Goal: Find specific page/section: Locate item on page

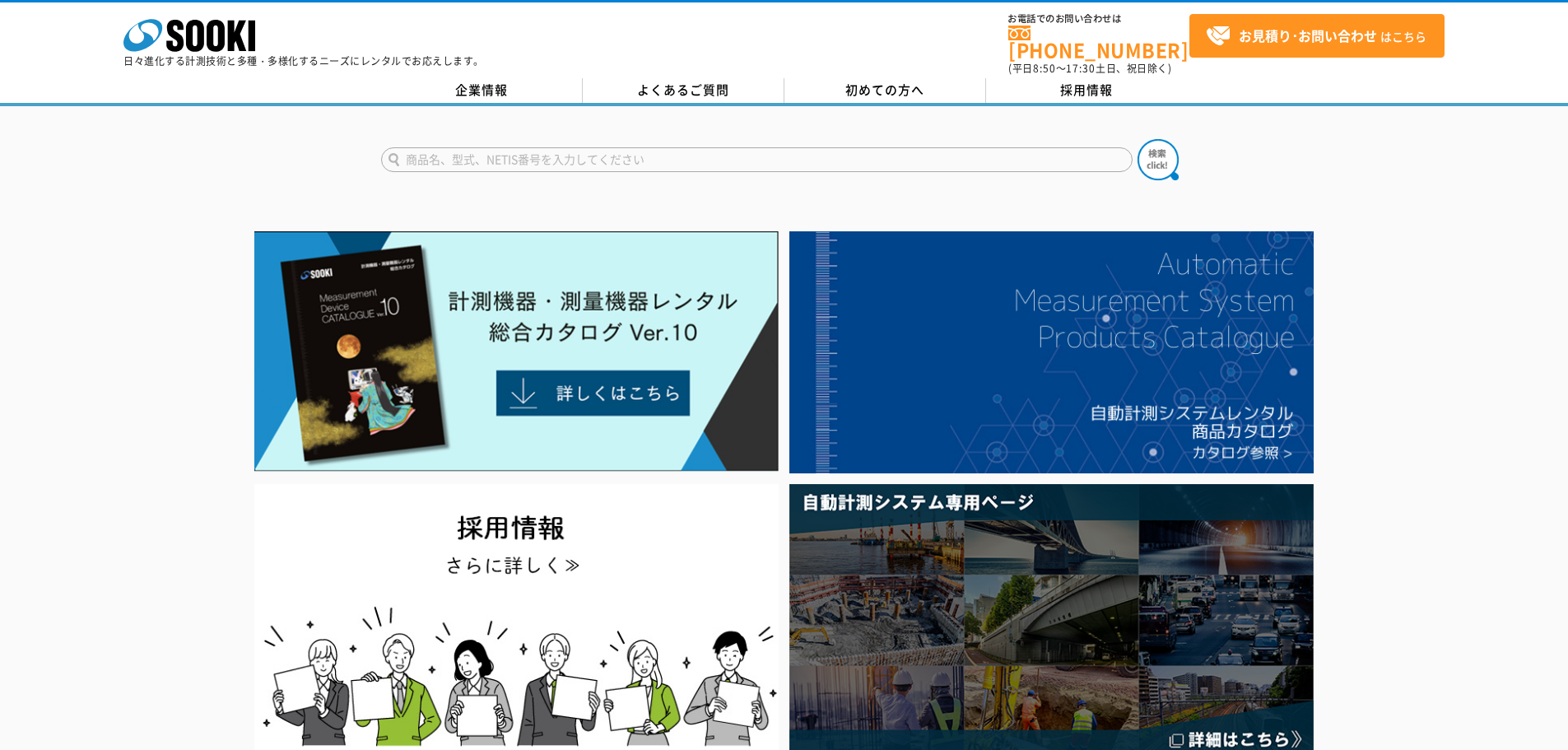
click at [480, 148] on input "text" at bounding box center [757, 159] width 751 height 24
type input "V"
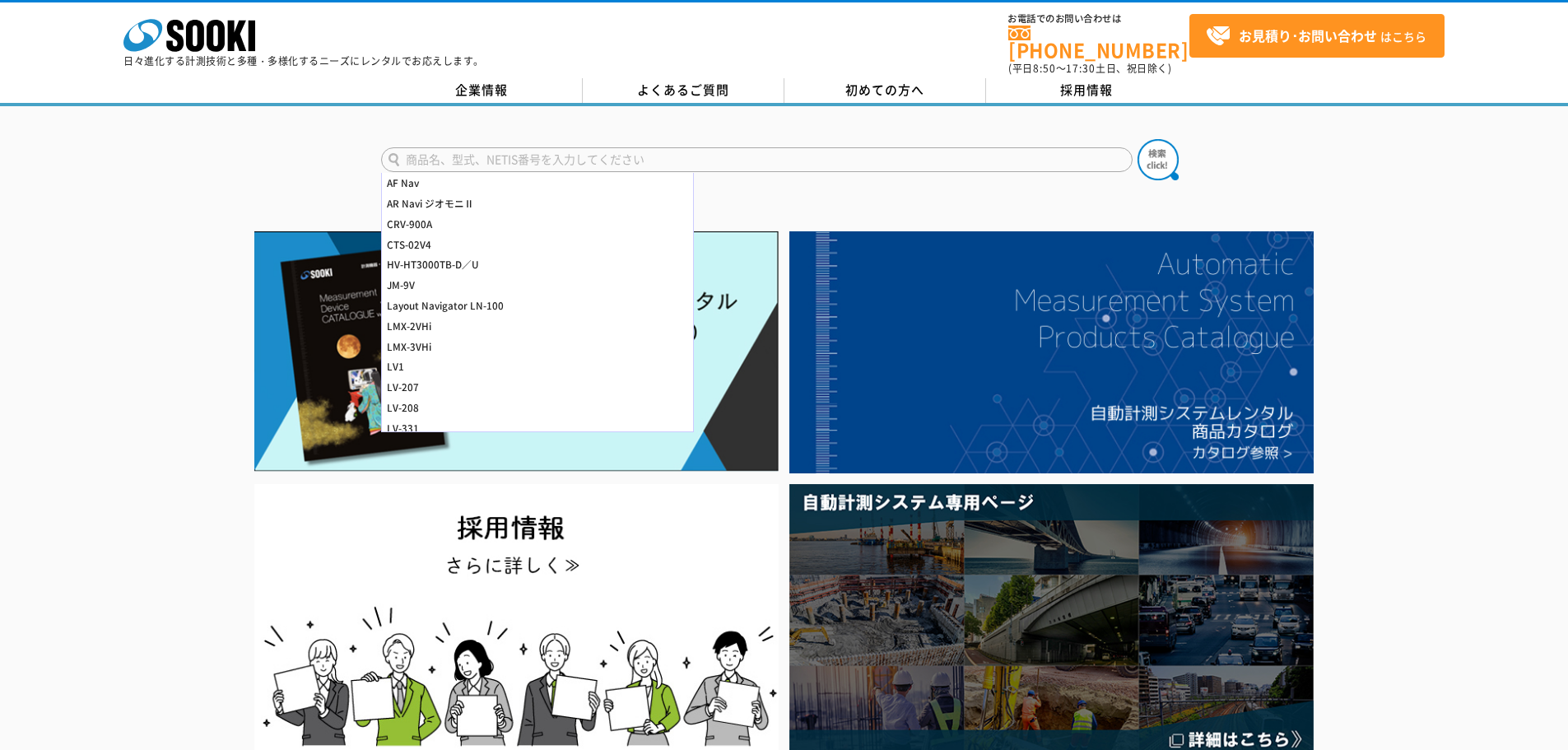
type input "M"
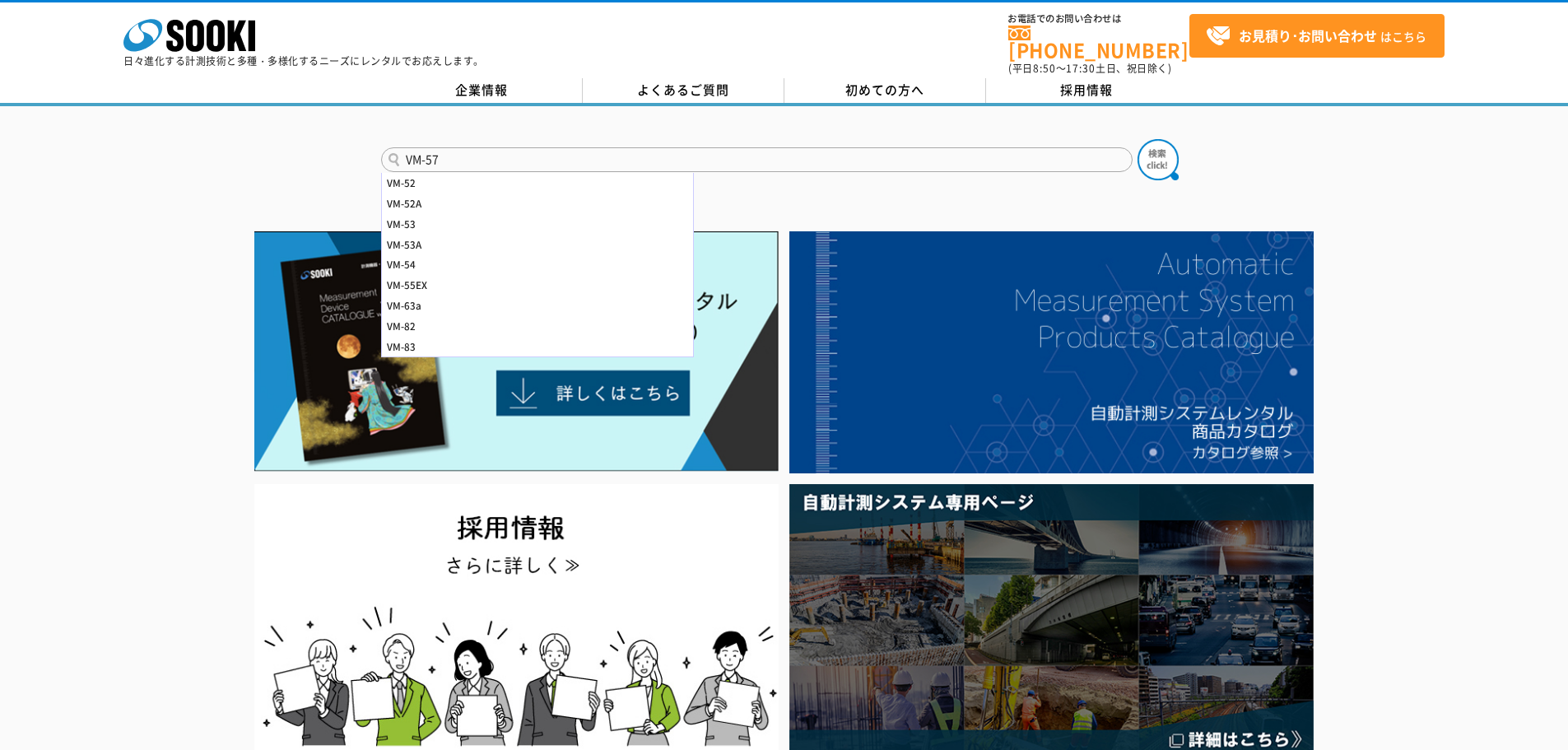
type input "VM-57"
click at [1137, 139] on button at bounding box center [1158, 159] width 41 height 41
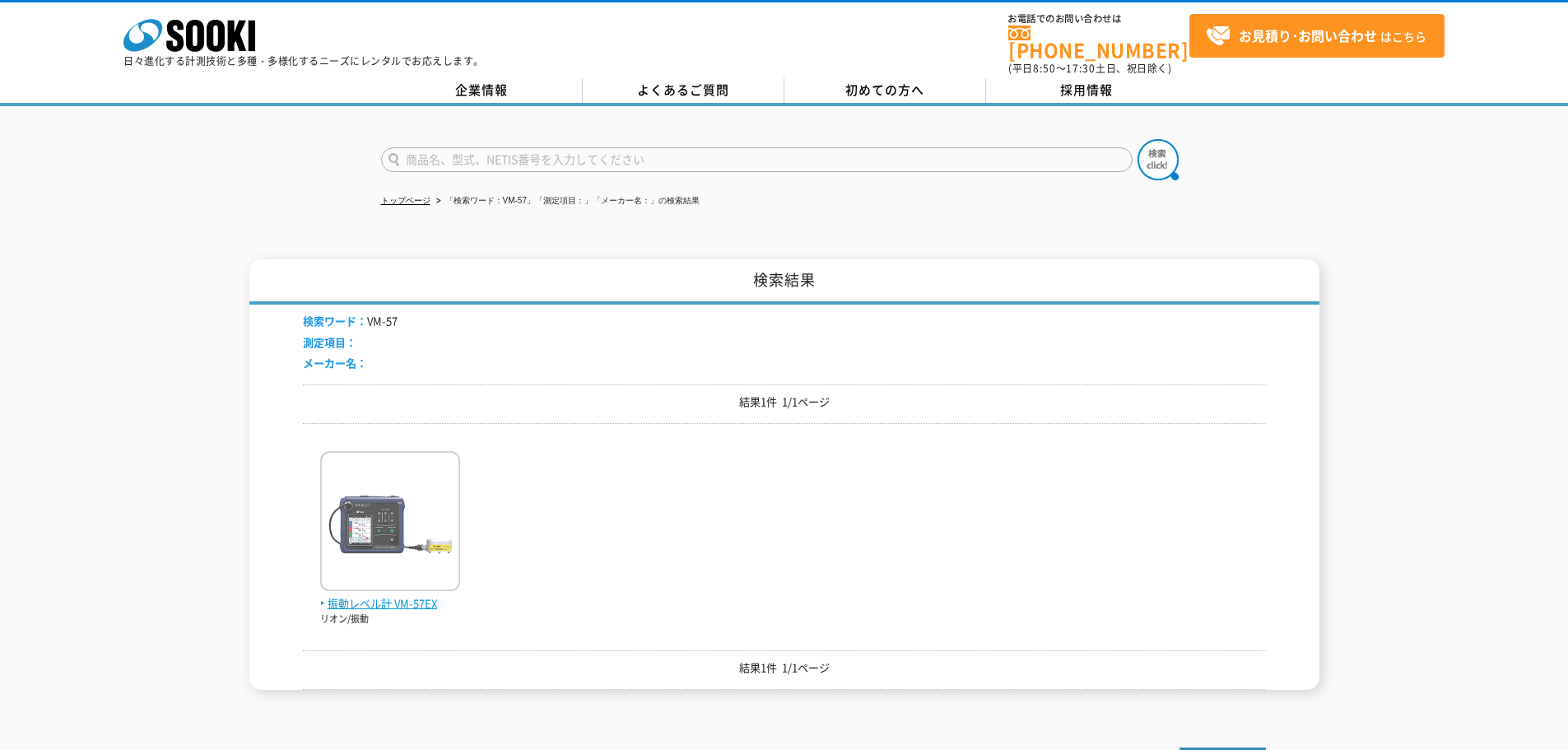
click at [403, 475] on img at bounding box center [390, 523] width 140 height 144
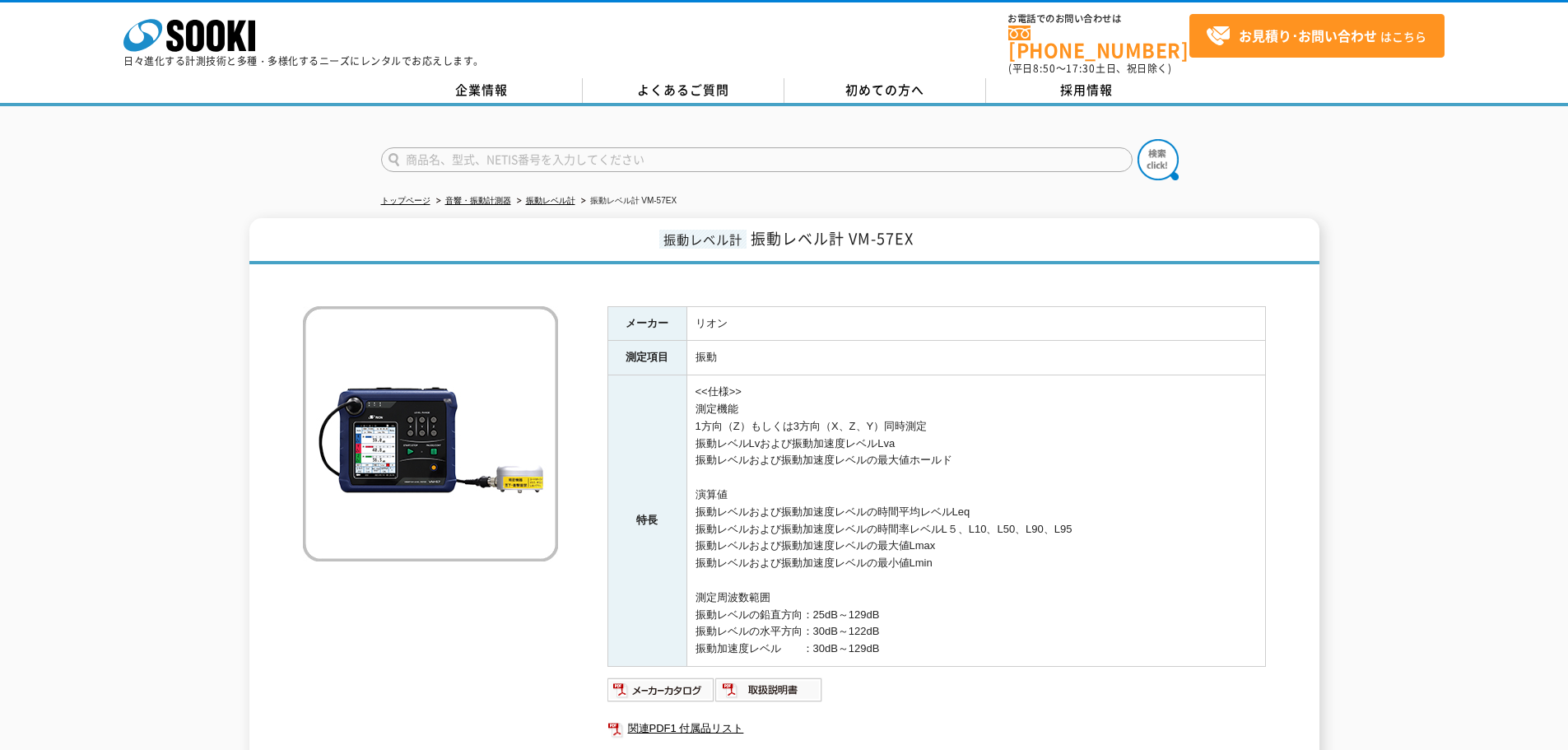
click at [342, 339] on img at bounding box center [430, 433] width 255 height 255
